Goal: Navigation & Orientation: Find specific page/section

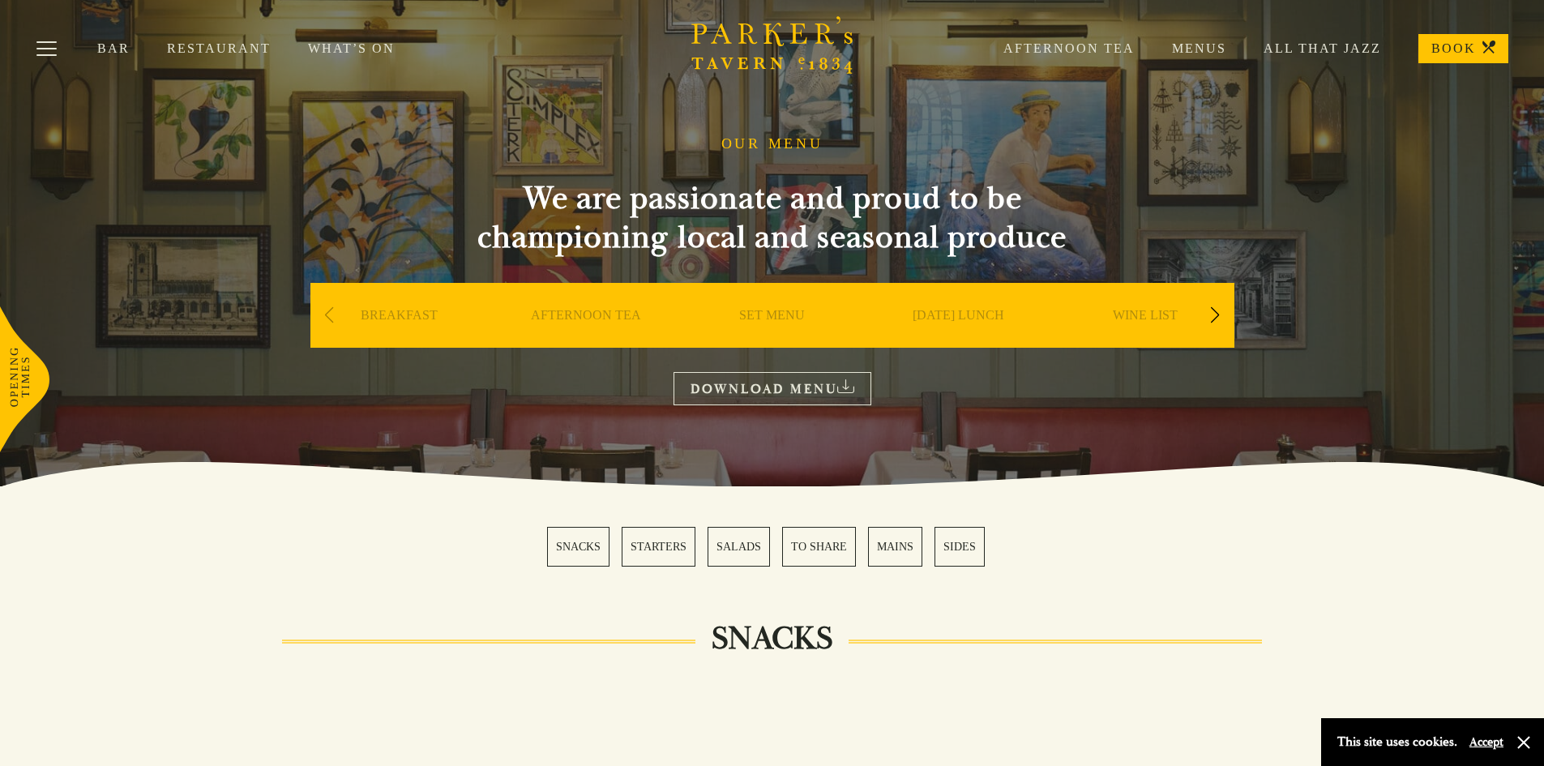
click at [788, 314] on link "SET MENU" at bounding box center [772, 339] width 66 height 65
click at [1212, 313] on div "Next slide" at bounding box center [1215, 315] width 22 height 36
click at [557, 312] on link "A LA CARTE" at bounding box center [585, 339] width 75 height 65
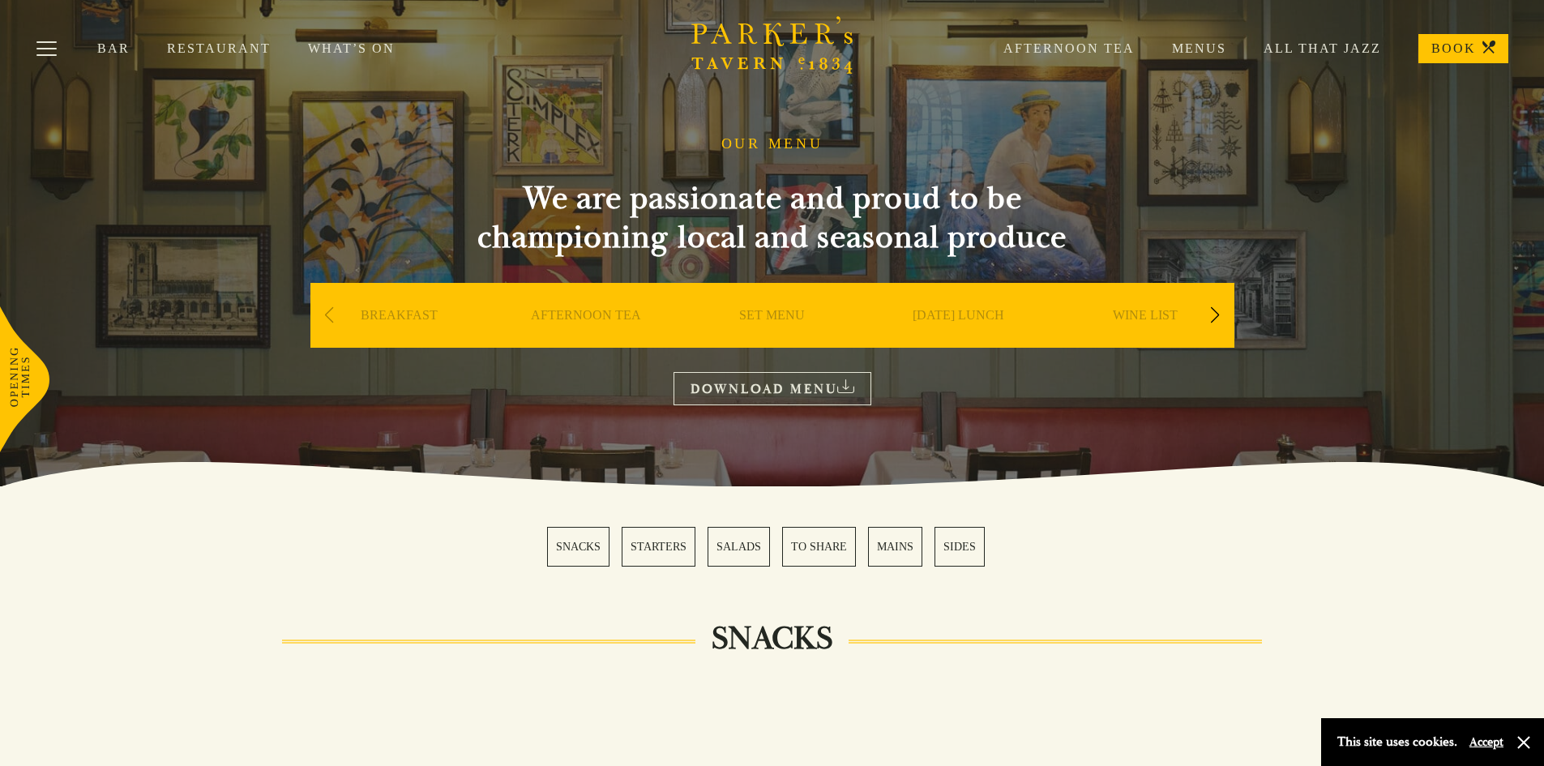
click at [1216, 310] on div "Next slide" at bounding box center [1215, 315] width 22 height 36
click at [950, 310] on link "BAR" at bounding box center [959, 339] width 28 height 65
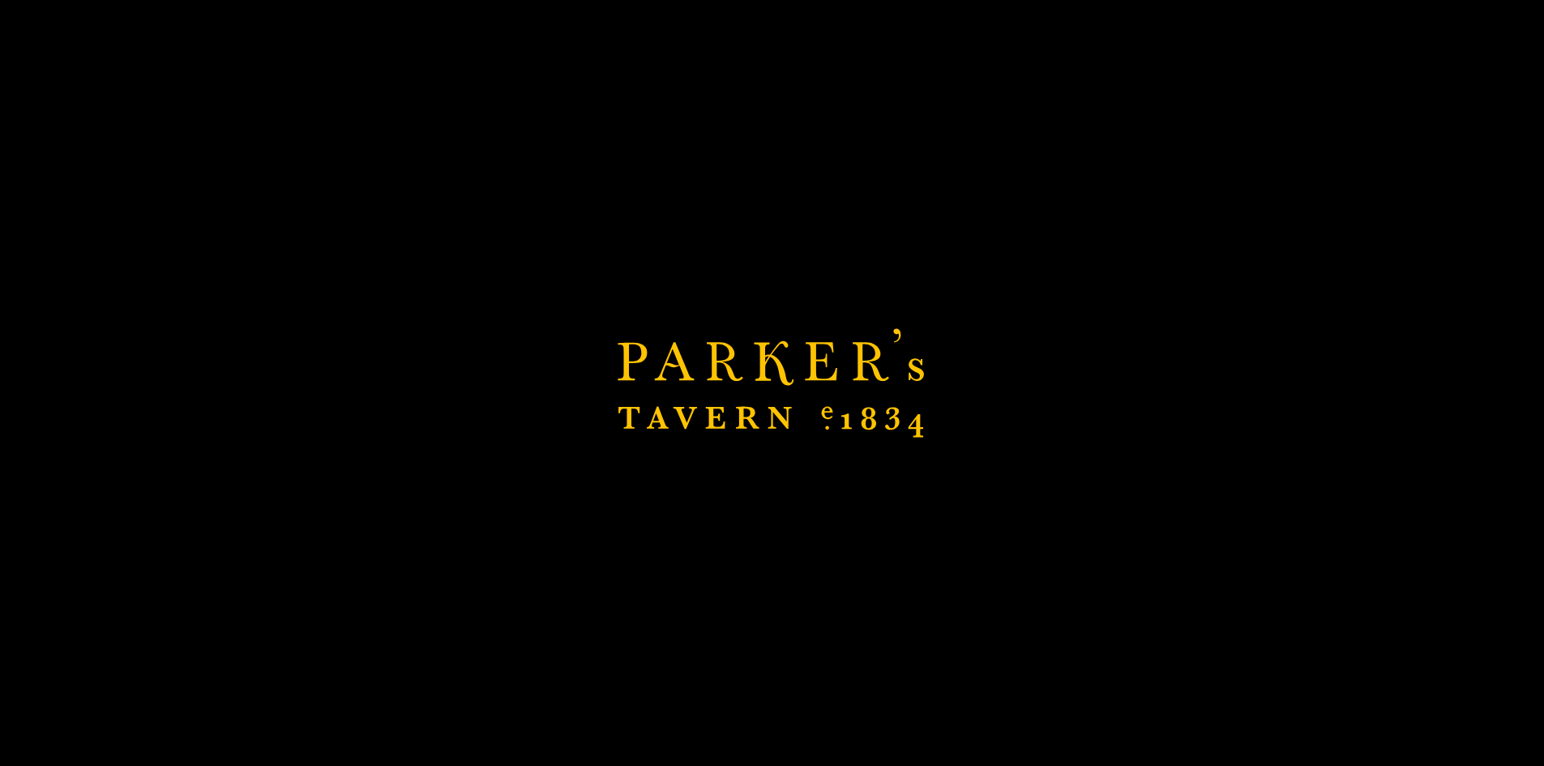
scroll to position [456, 0]
